Goal: Transaction & Acquisition: Obtain resource

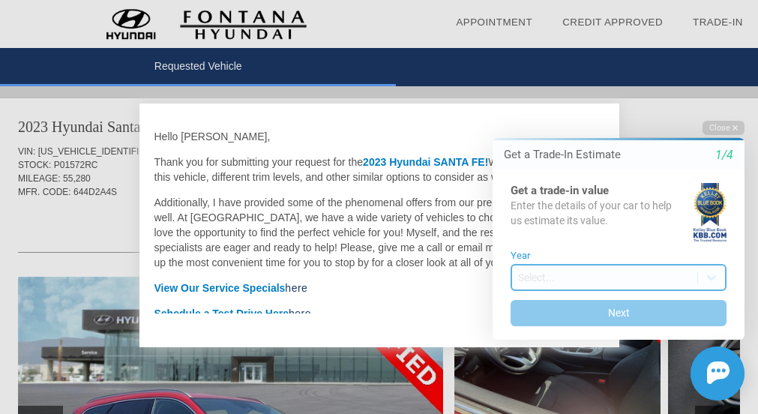
click at [680, 107] on body "Welcome! Get a Trade-In Estimate 1/4 Get a trade-in value Enter the details of …" at bounding box center [609, 107] width 297 height 0
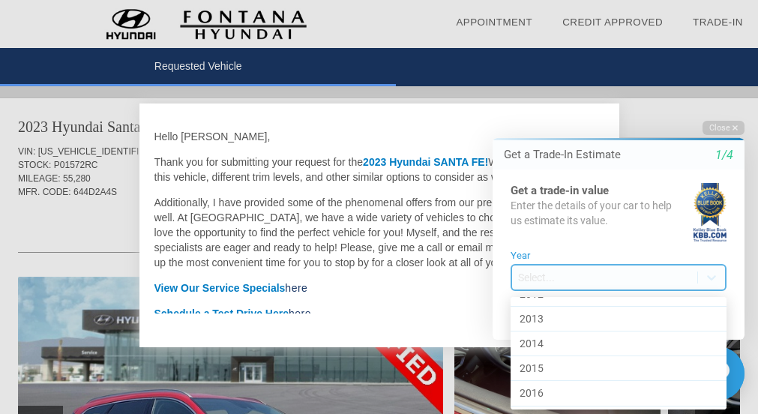
scroll to position [736, 0]
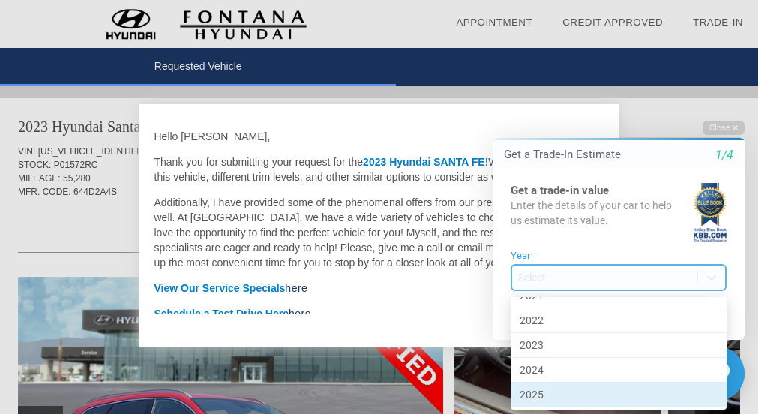
click at [571, 387] on div "2025" at bounding box center [618, 394] width 216 height 24
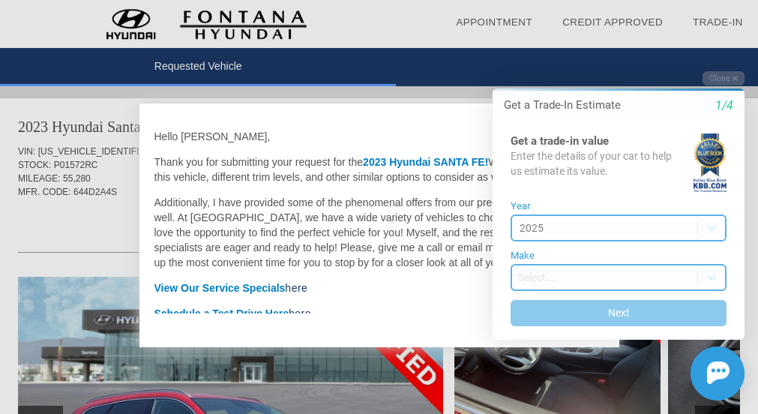
click at [579, 58] on body "Welcome! Get a Trade-In Estimate 1/4 Get a trade-in value Enter the details of …" at bounding box center [609, 58] width 297 height 0
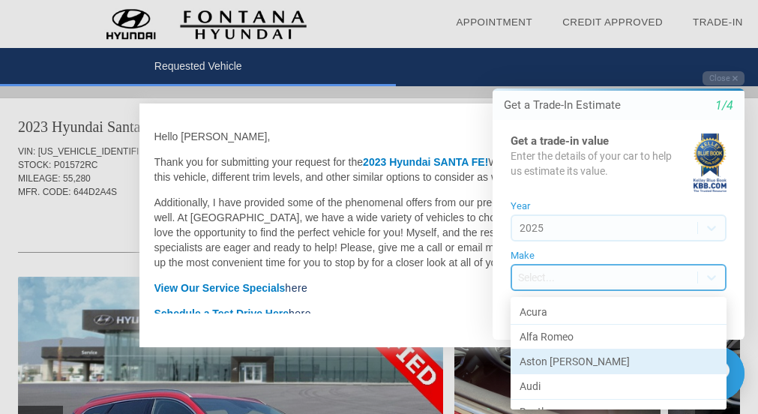
scroll to position [75, 0]
click at [555, 349] on div "BMW" at bounding box center [618, 361] width 216 height 25
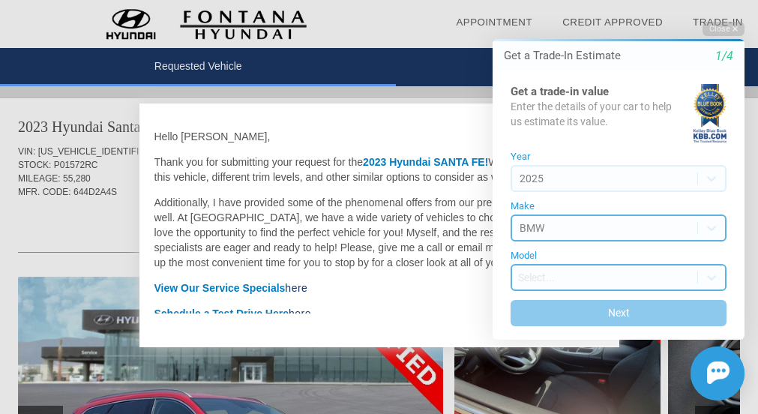
click at [587, 8] on body "Welcome! Get a Trade-In Estimate 1/4 Get a trade-in value Enter the details of …" at bounding box center [609, 8] width 297 height 0
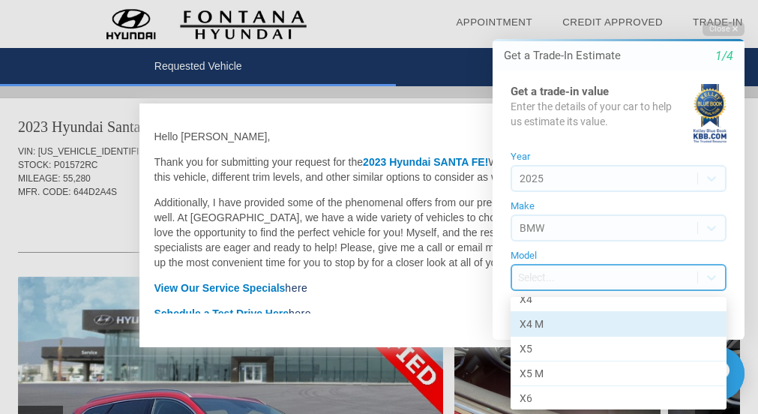
scroll to position [413, 0]
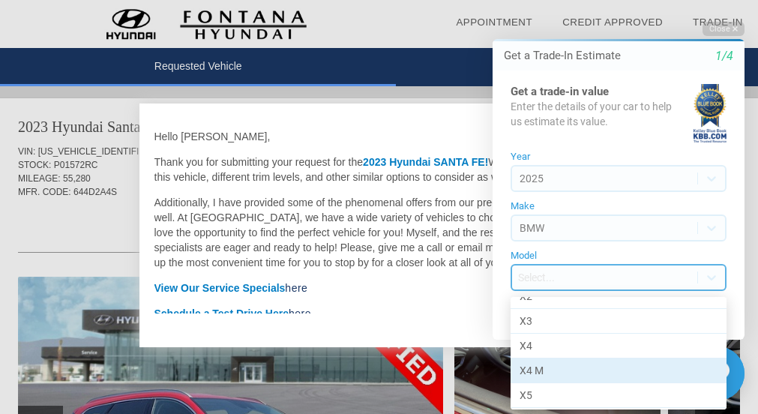
click at [565, 367] on div "X4 M" at bounding box center [618, 370] width 216 height 25
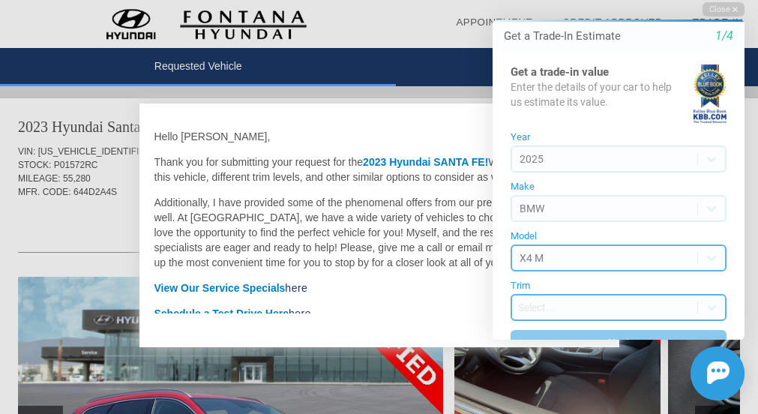
click at [584, 0] on body "Welcome! Get a Trade-In Estimate 1/4 Get a trade-in value Enter the details of …" at bounding box center [609, 0] width 297 height 0
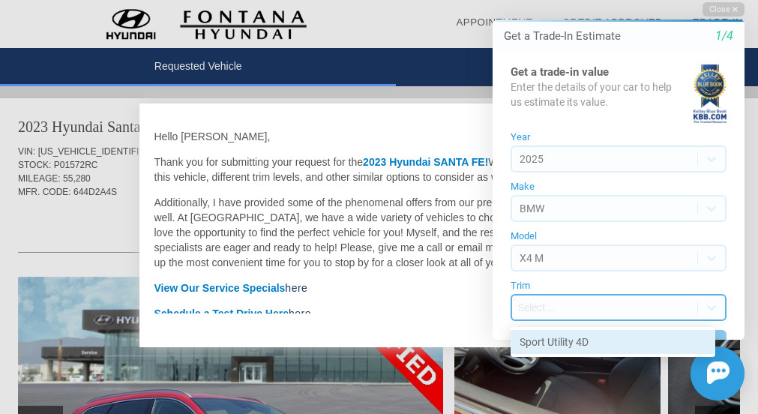
click at [568, 341] on div "Sport Utility 4D" at bounding box center [612, 342] width 205 height 24
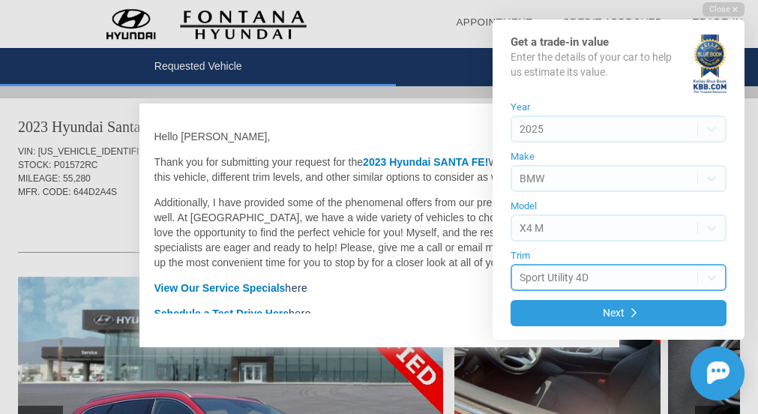
scroll to position [33, 0]
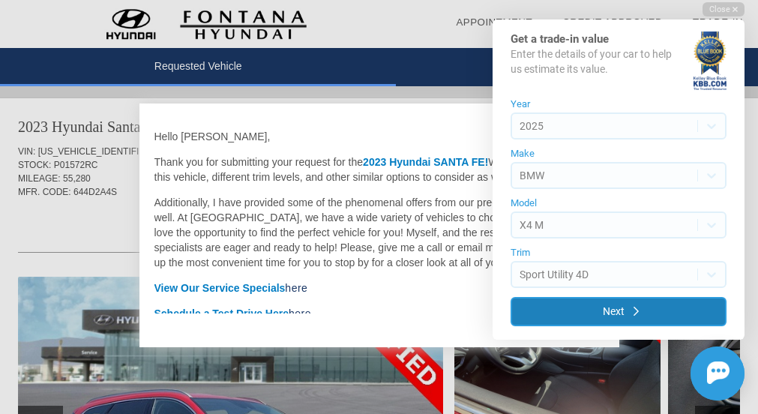
click at [590, 315] on button "Next" at bounding box center [618, 311] width 216 height 29
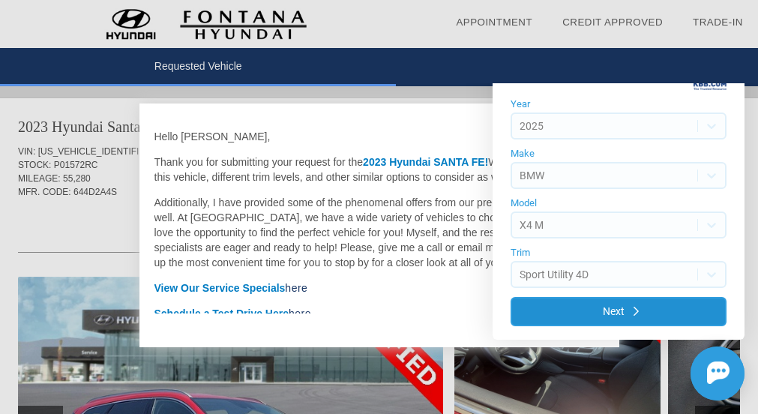
scroll to position [0, 0]
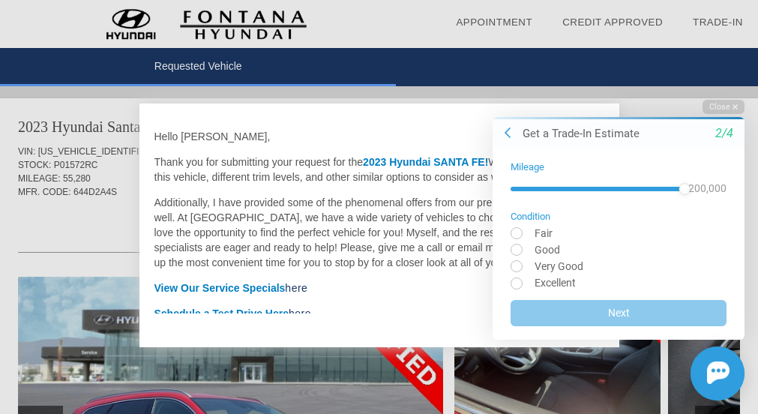
drag, startPoint x: 512, startPoint y: 189, endPoint x: 735, endPoint y: 185, distance: 223.3
click at [735, 185] on div "Mileage 200,000 Condition Fair Good Very Good Excellent Next" at bounding box center [618, 243] width 252 height 191
click at [522, 281] on input "radio" at bounding box center [618, 282] width 216 height 11
radio input "true"
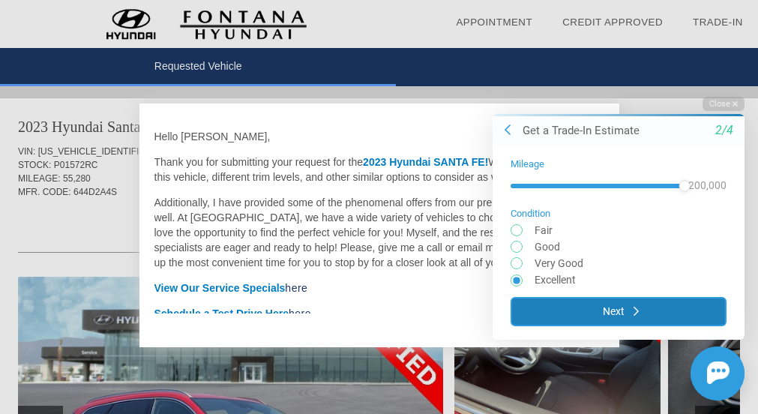
click at [555, 307] on button "Next" at bounding box center [618, 310] width 216 height 29
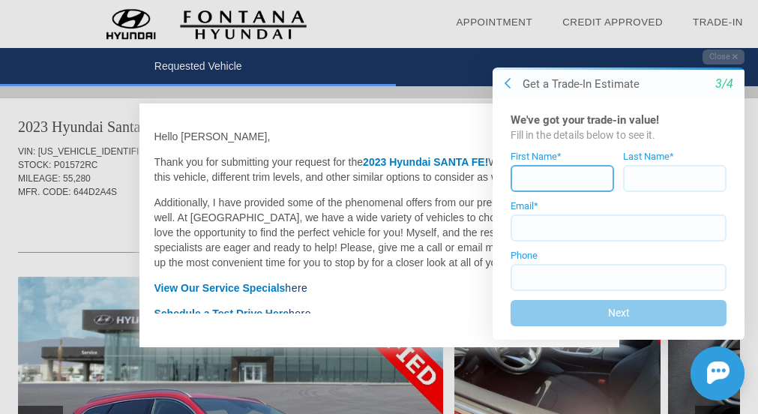
click at [555, 181] on input at bounding box center [561, 178] width 103 height 27
type input "[PERSON_NAME]"
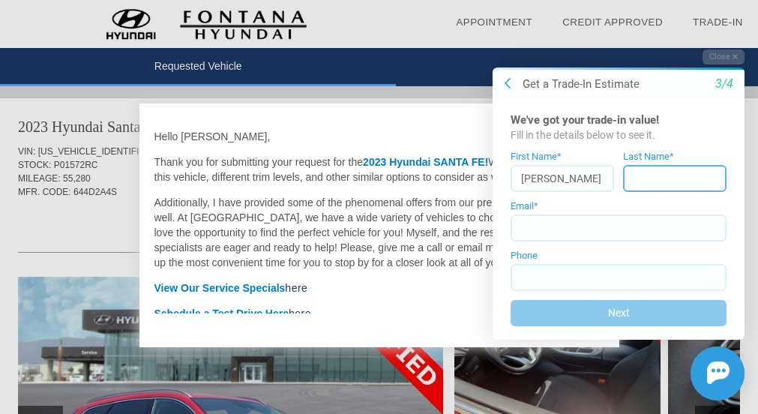
click at [631, 180] on input at bounding box center [674, 178] width 103 height 27
type input "HOUDINI"
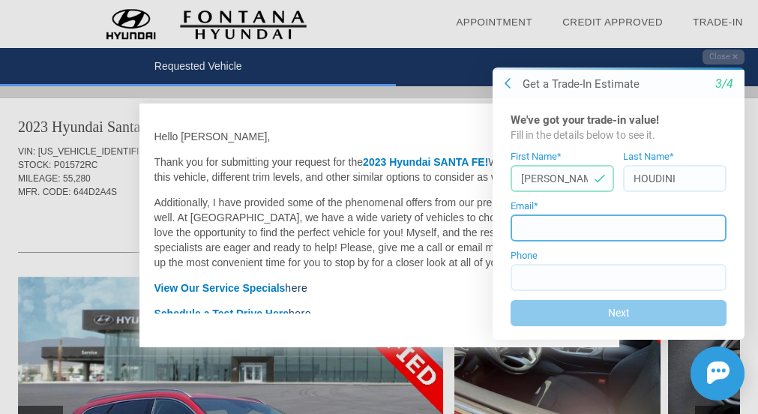
click at [619, 215] on input at bounding box center [618, 227] width 216 height 27
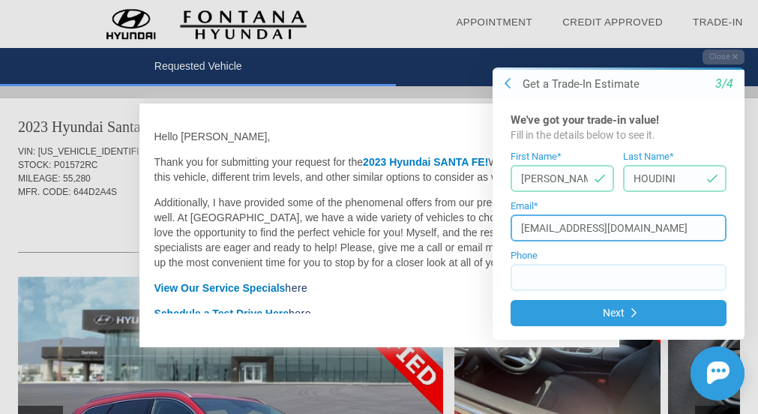
type input "[EMAIL_ADDRESS][DOMAIN_NAME]"
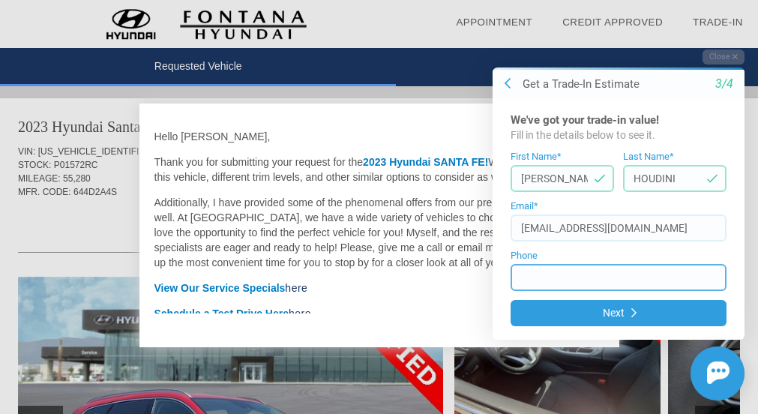
click at [582, 281] on input at bounding box center [618, 277] width 216 height 27
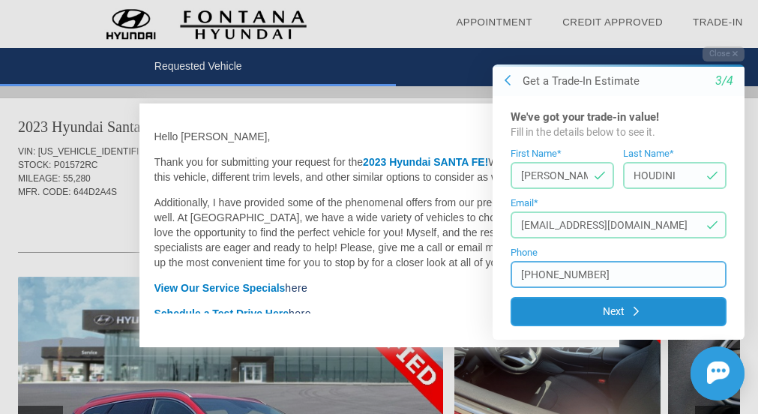
type input "[PHONE_NUMBER]"
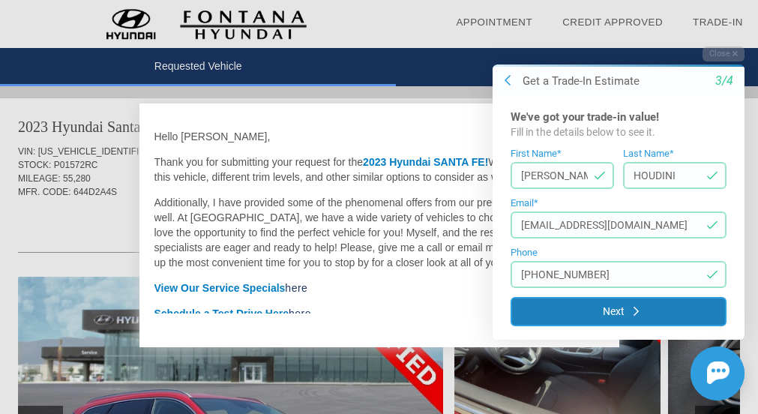
click at [622, 309] on button "Next" at bounding box center [618, 311] width 216 height 29
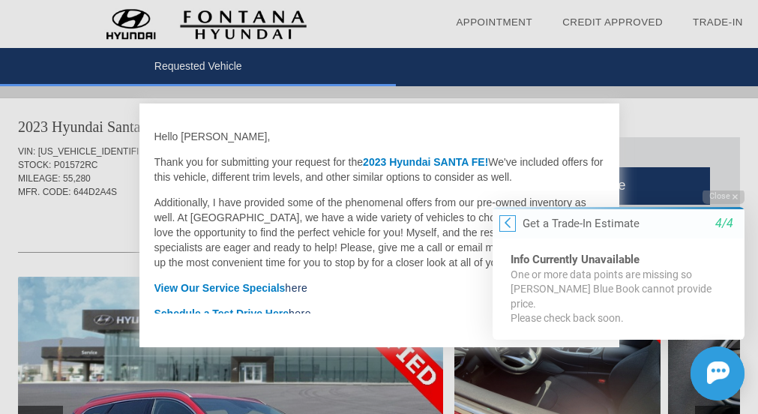
click at [507, 229] on icon at bounding box center [507, 223] width 6 height 12
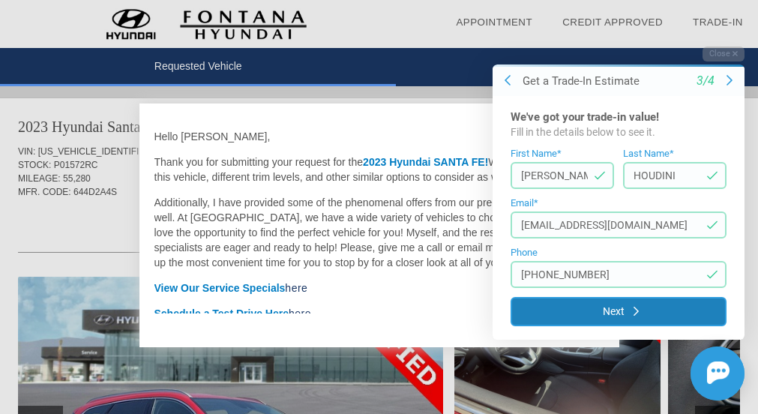
click at [582, 321] on button "Next" at bounding box center [618, 311] width 216 height 29
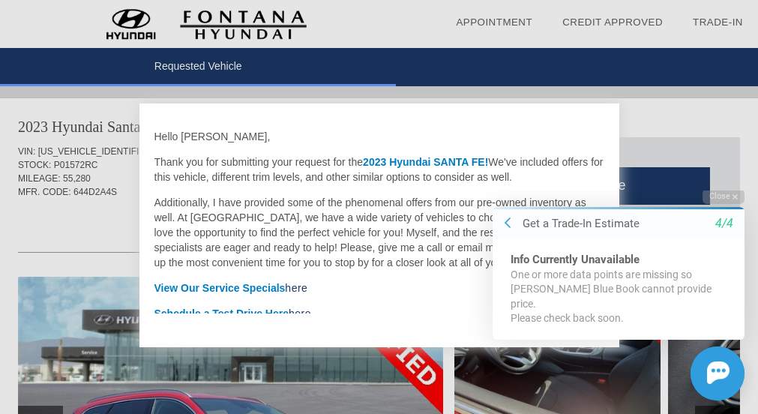
click at [698, 172] on div at bounding box center [379, 207] width 758 height 414
click at [740, 203] on button "Close" at bounding box center [723, 196] width 42 height 14
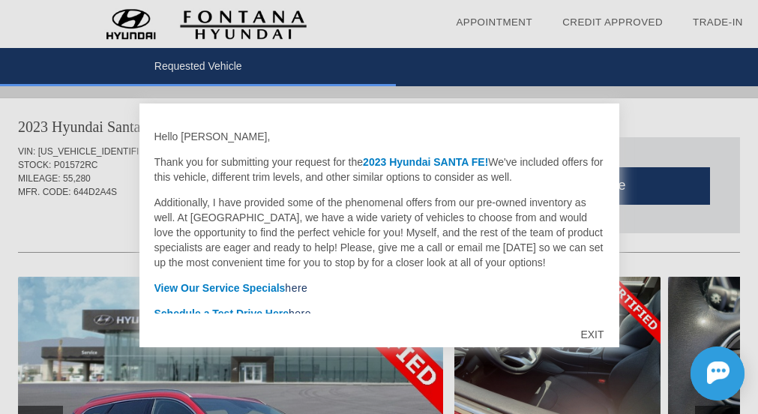
click at [596, 333] on div "EXIT" at bounding box center [591, 334] width 53 height 45
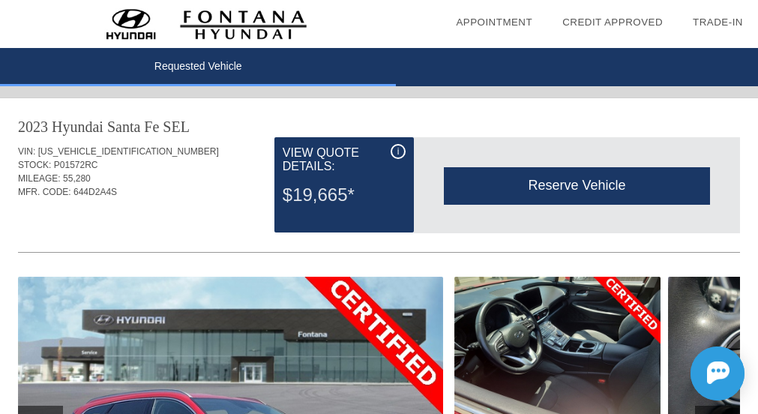
click at [549, 182] on div "Reserve Vehicle" at bounding box center [577, 185] width 266 height 37
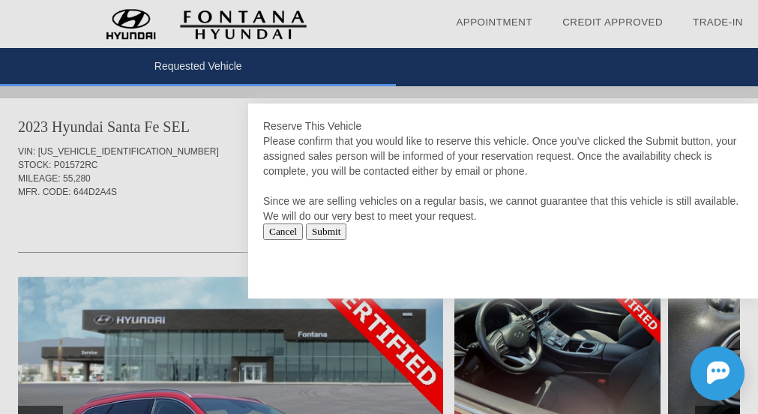
click at [336, 235] on input "Submit" at bounding box center [326, 231] width 41 height 16
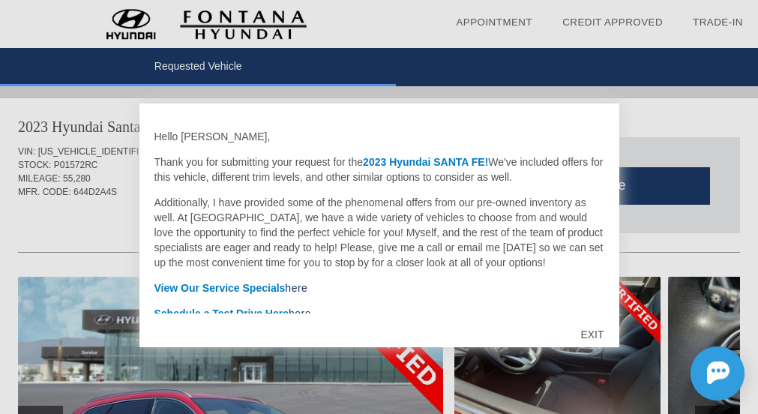
click at [607, 328] on div "EXIT" at bounding box center [591, 334] width 53 height 45
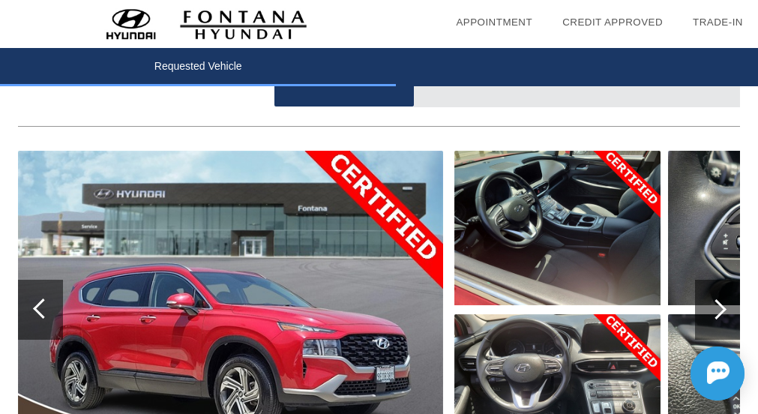
scroll to position [225, 0]
